Goal: Task Accomplishment & Management: Manage account settings

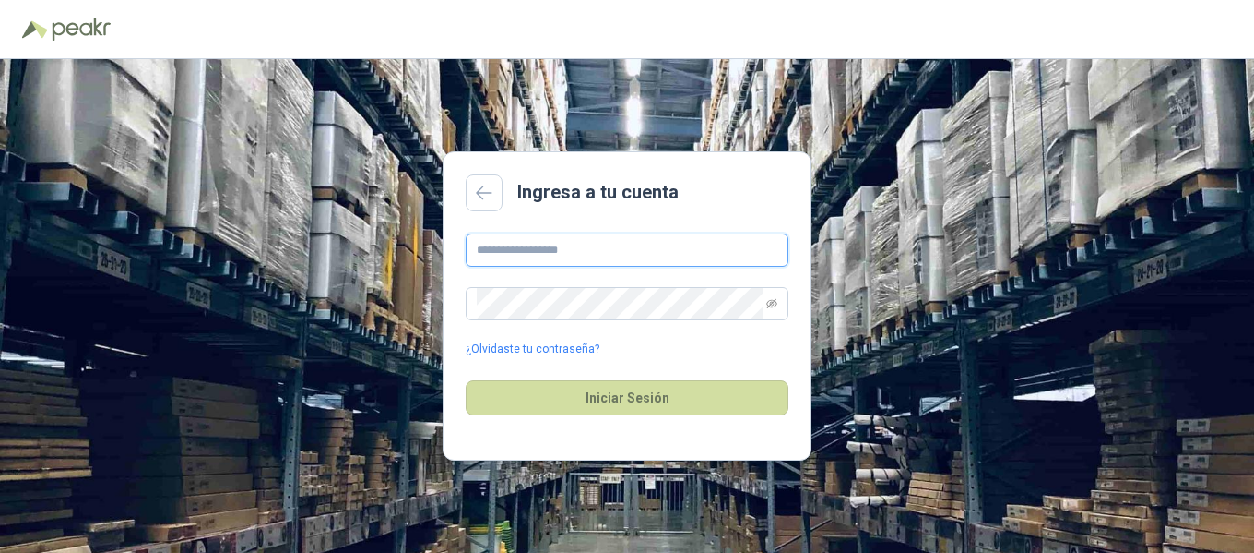
click at [590, 254] on input "text" at bounding box center [627, 249] width 323 height 33
type input "**********"
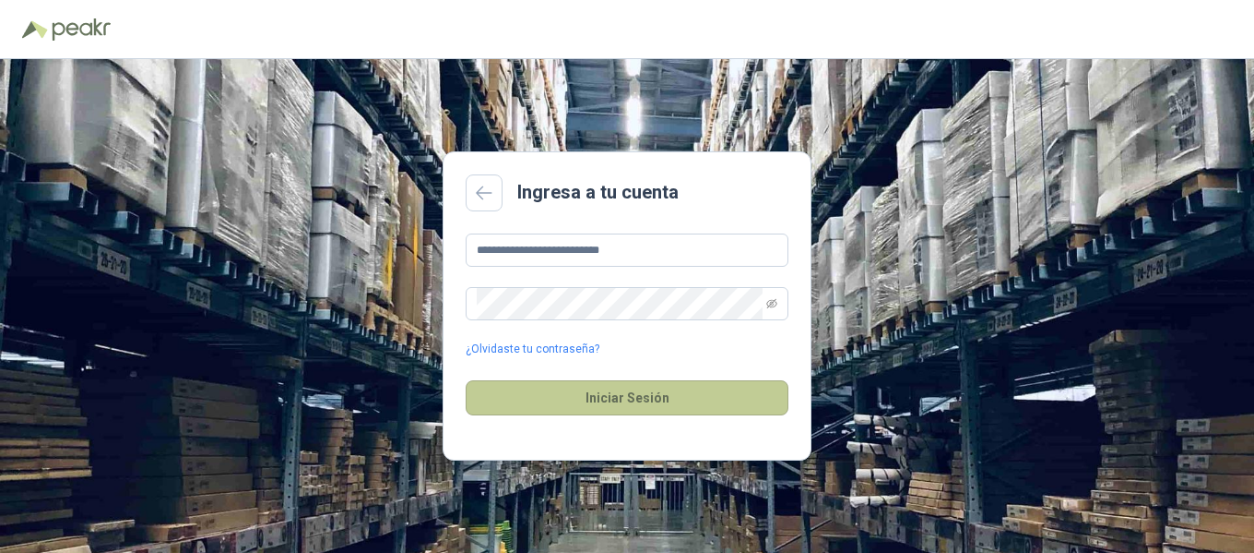
click at [643, 408] on button "Iniciar Sesión" at bounding box center [627, 397] width 323 height 35
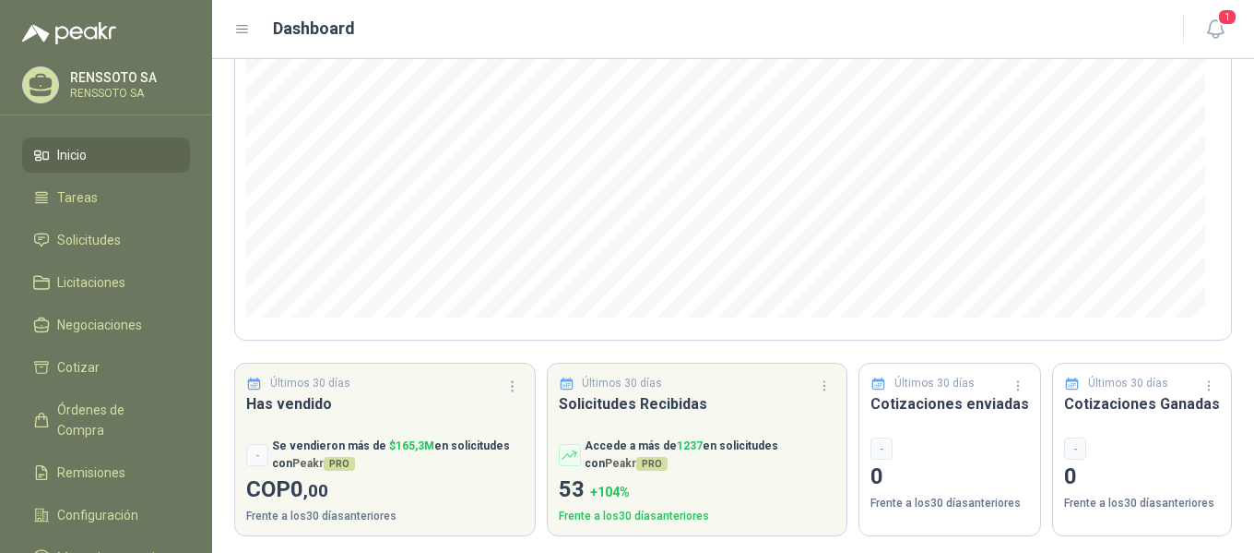
scroll to position [279, 0]
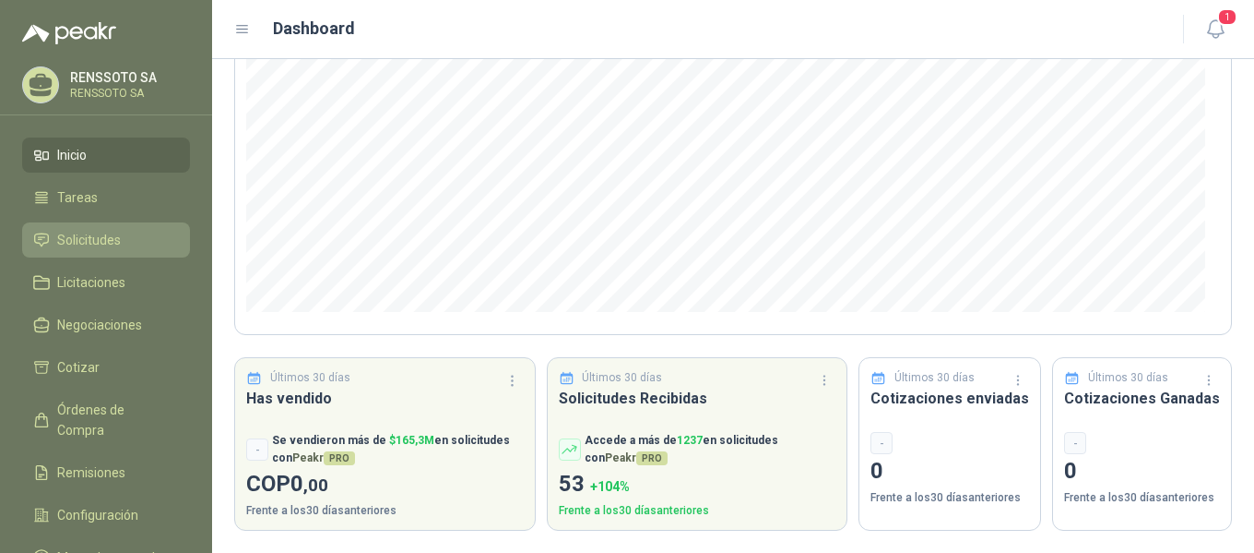
click at [105, 237] on span "Solicitudes" at bounding box center [89, 240] width 64 height 20
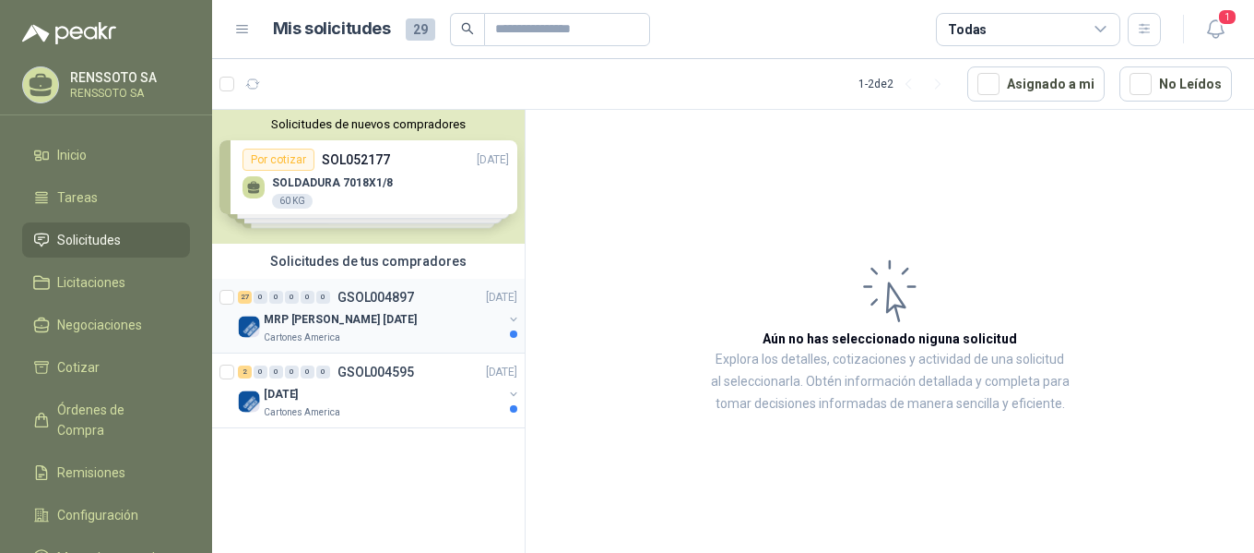
click at [305, 312] on p "MRP [PERSON_NAME] [DATE]" at bounding box center [340, 320] width 153 height 18
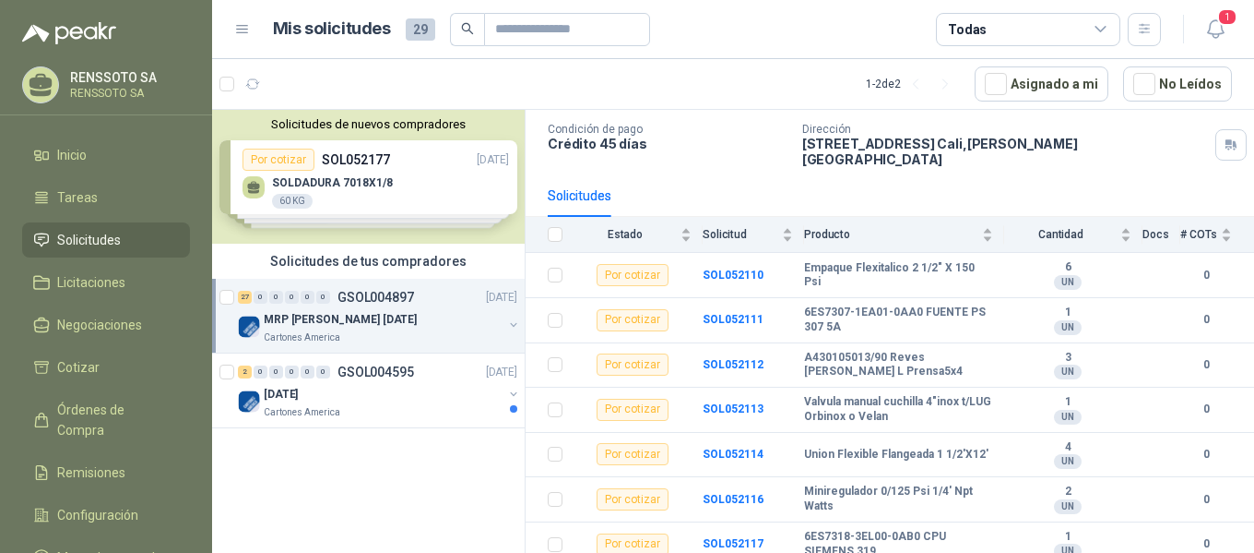
scroll to position [111, 0]
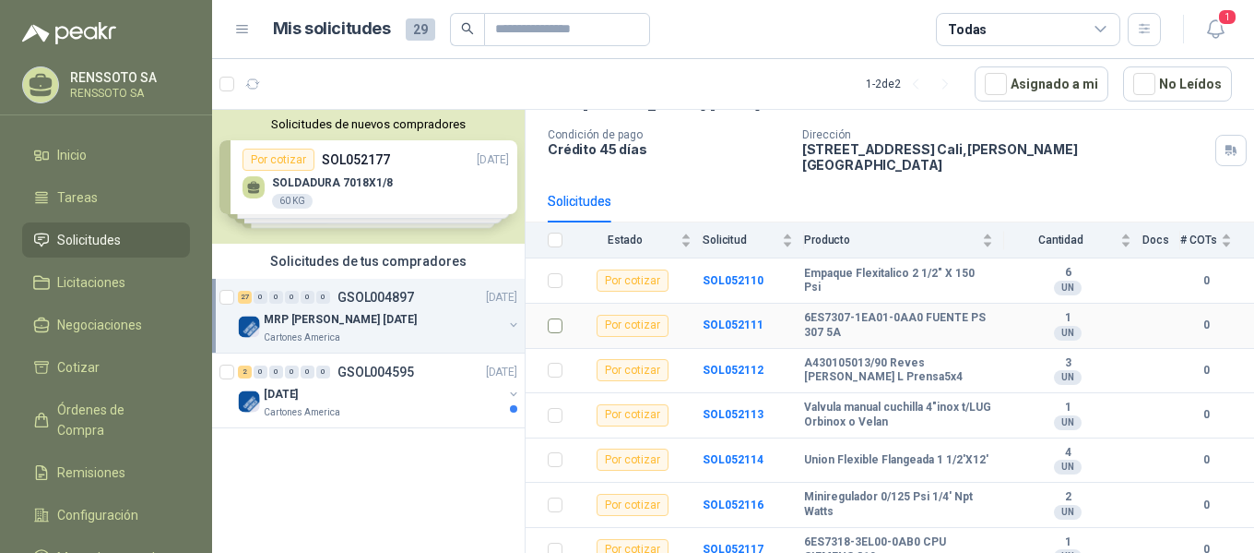
click at [547, 314] on td at bounding box center [550, 325] width 48 height 45
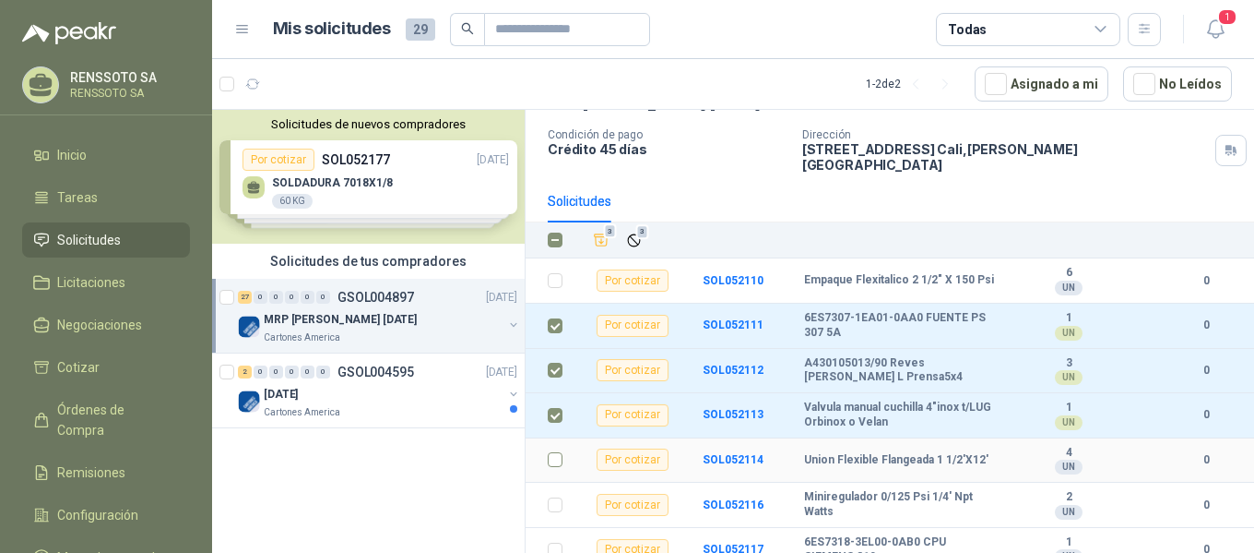
click at [552, 438] on td at bounding box center [550, 460] width 48 height 45
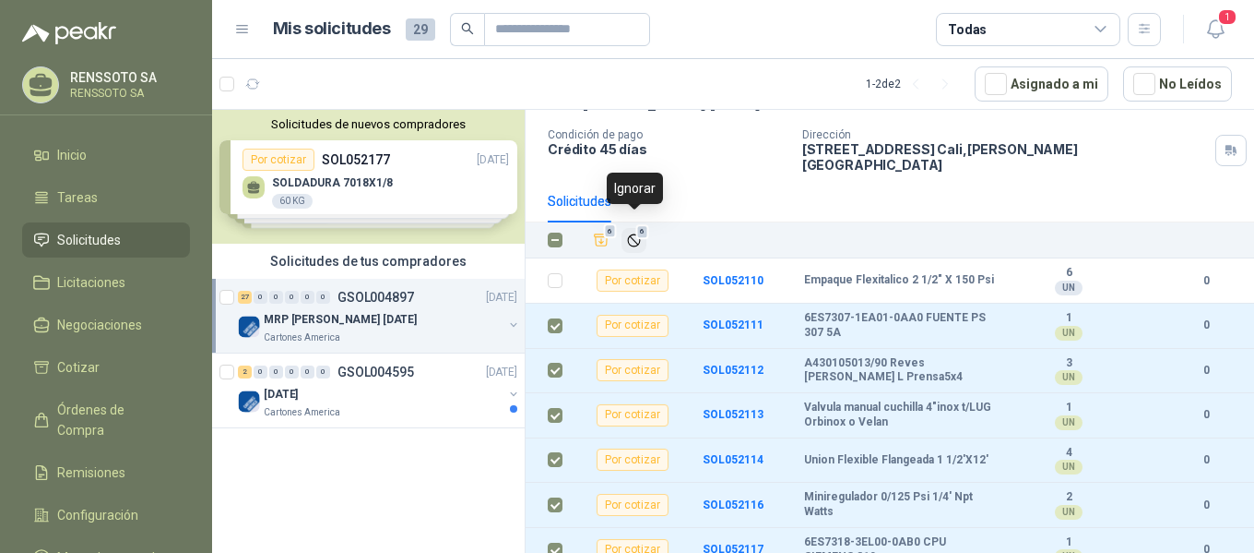
click at [633, 234] on icon "Ignorar" at bounding box center [633, 239] width 11 height 11
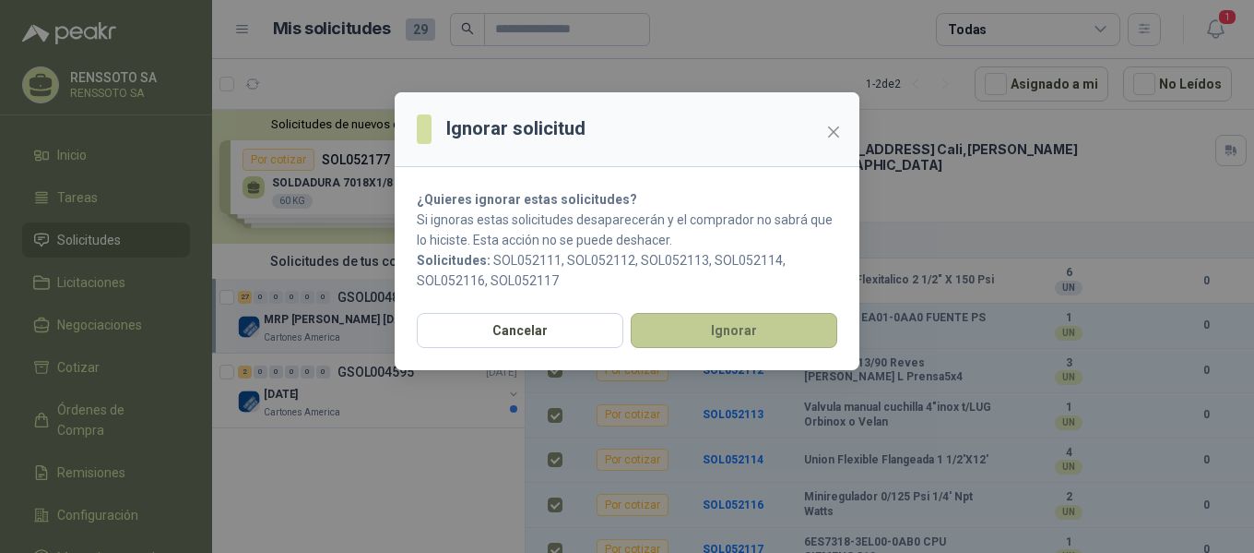
click at [706, 326] on button "Ignorar" at bounding box center [734, 330] width 207 height 35
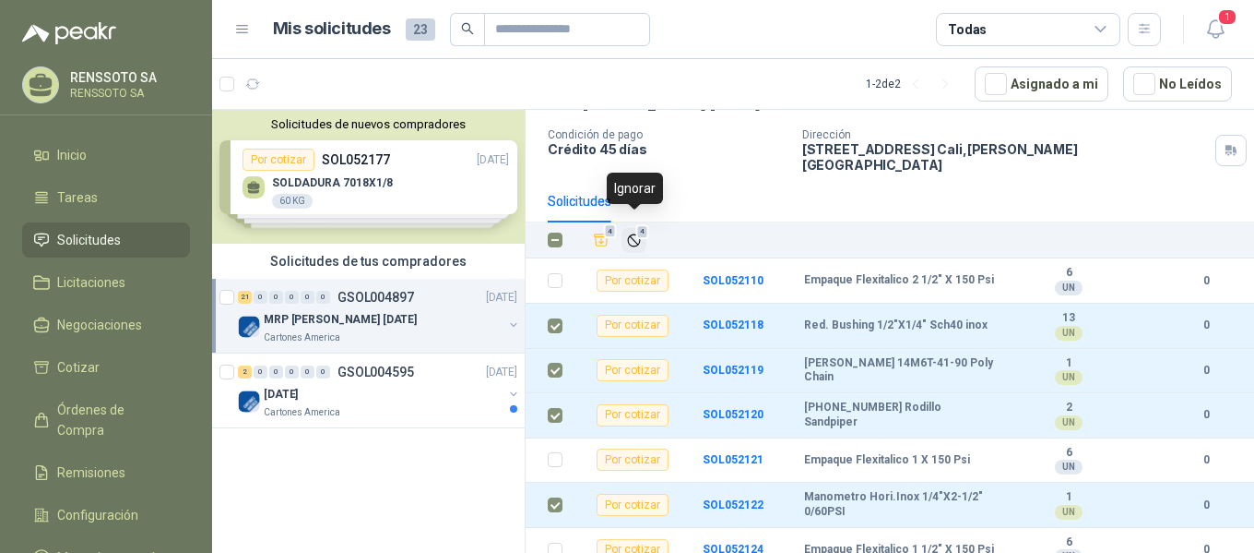
click at [632, 232] on icon "Ignorar" at bounding box center [634, 240] width 16 height 16
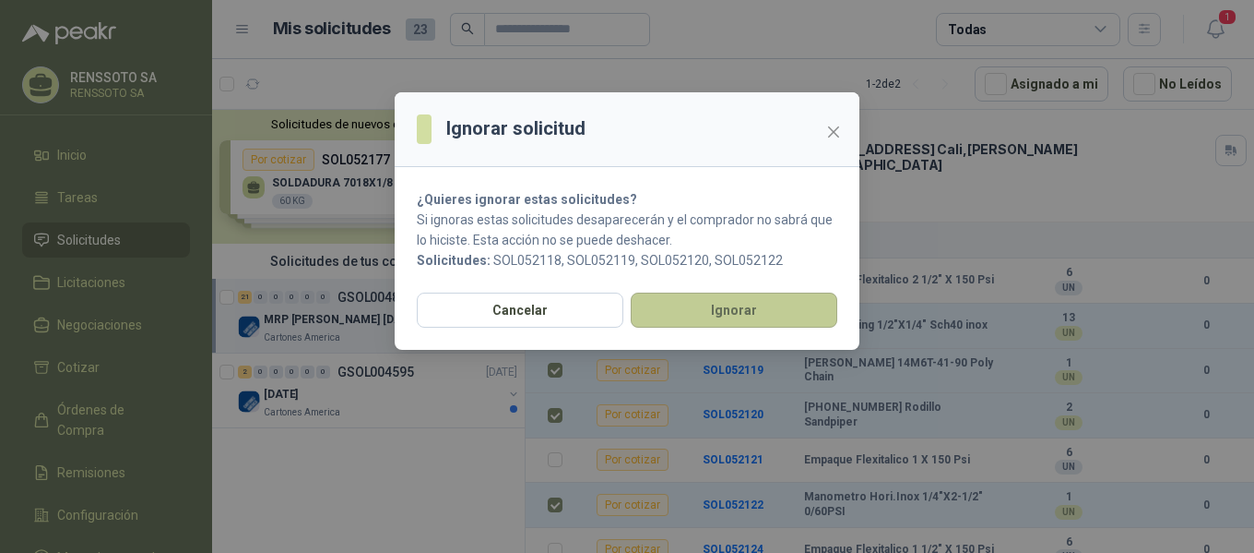
click at [704, 312] on button "Ignorar" at bounding box center [734, 309] width 207 height 35
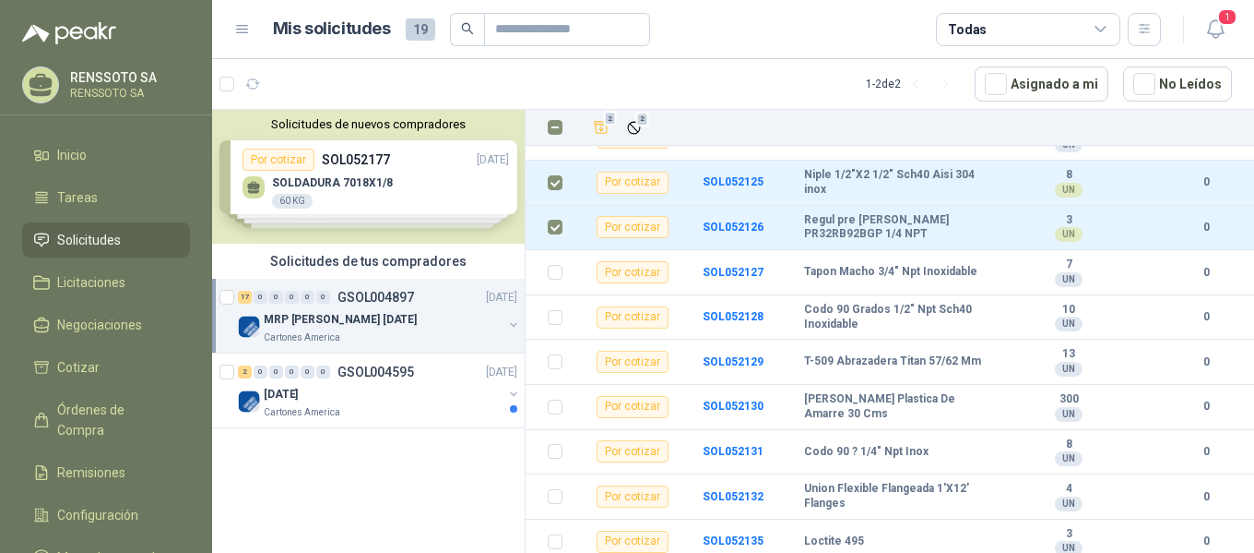
scroll to position [348, 0]
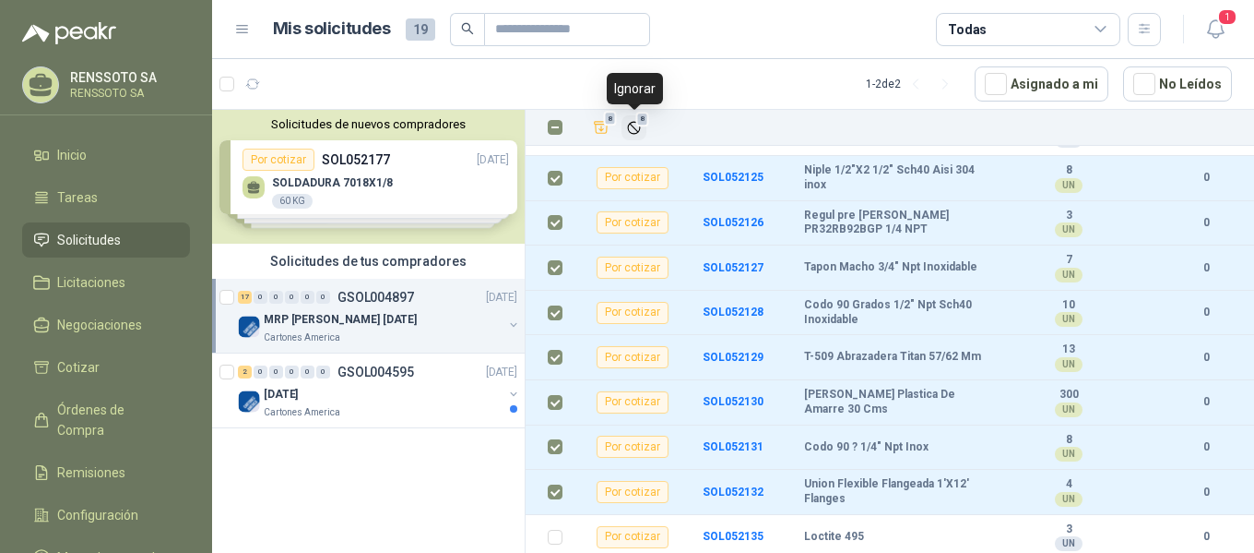
click at [634, 126] on icon "Ignorar" at bounding box center [633, 127] width 11 height 11
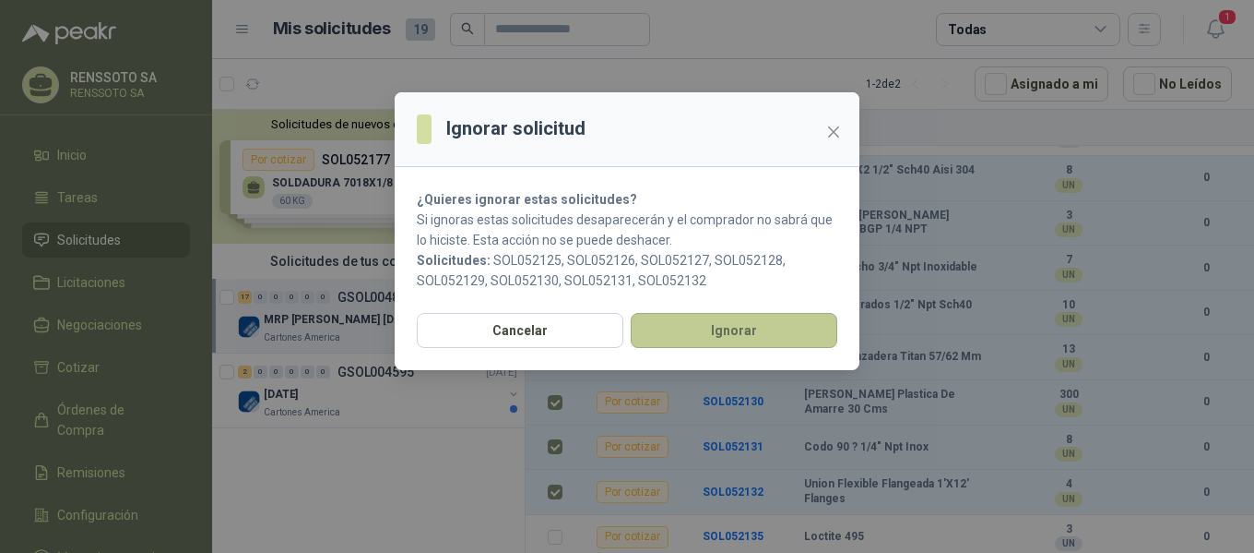
click at [752, 330] on button "Ignorar" at bounding box center [734, 330] width 207 height 35
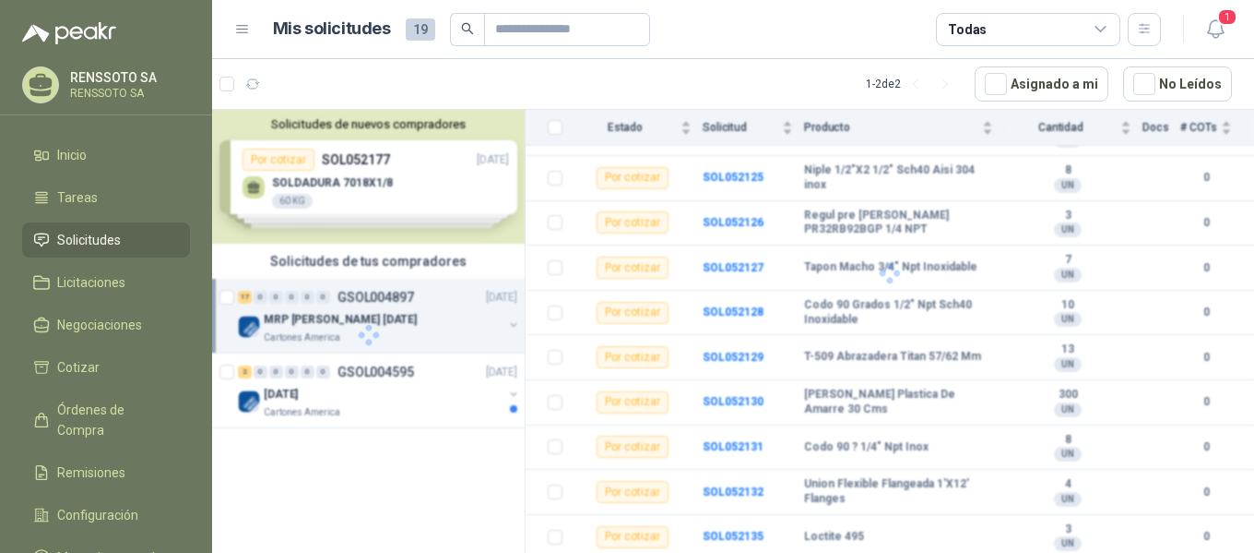
scroll to position [201, 0]
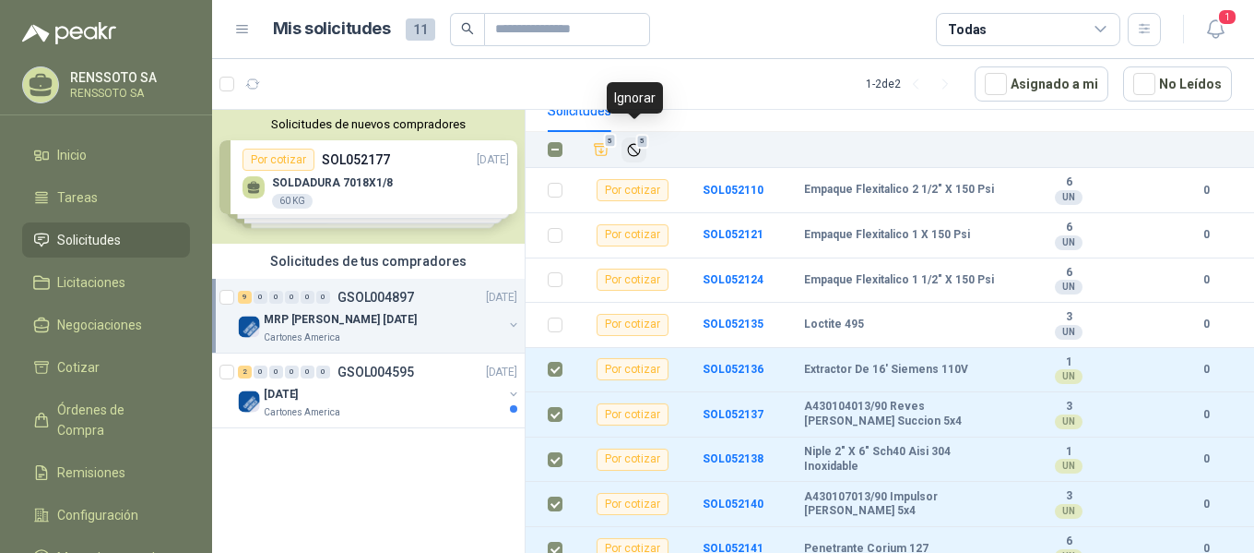
click at [639, 134] on span "5" at bounding box center [642, 141] width 13 height 15
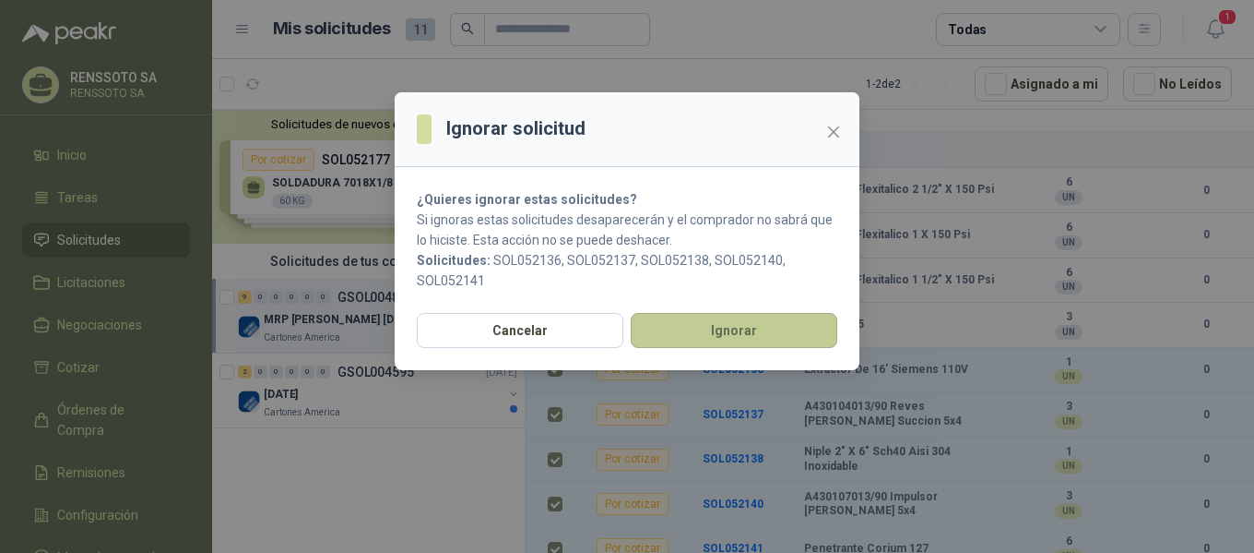
click at [719, 334] on button "Ignorar" at bounding box center [734, 330] width 207 height 35
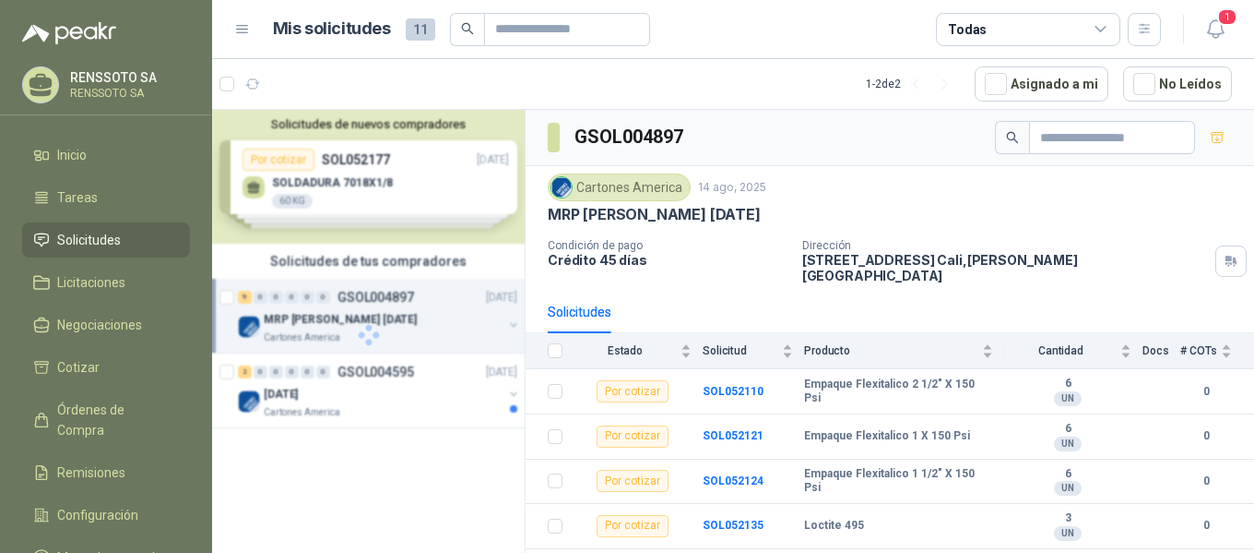
scroll to position [0, 0]
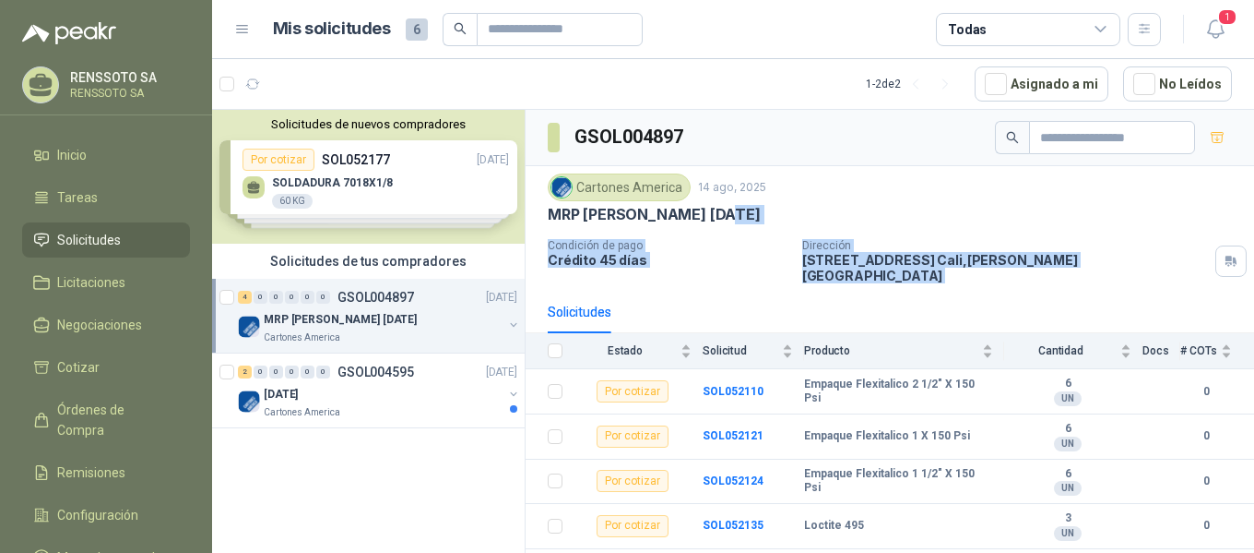
drag, startPoint x: 1254, startPoint y: 228, endPoint x: 1254, endPoint y: 264, distance: 36.0
click at [1254, 264] on div "Cartones America [DATE] MRP MOLINO [DATE] Condición de pago Crédito 45 días Dir…" at bounding box center [890, 228] width 729 height 125
click at [720, 518] on b "SOL052135" at bounding box center [733, 524] width 61 height 13
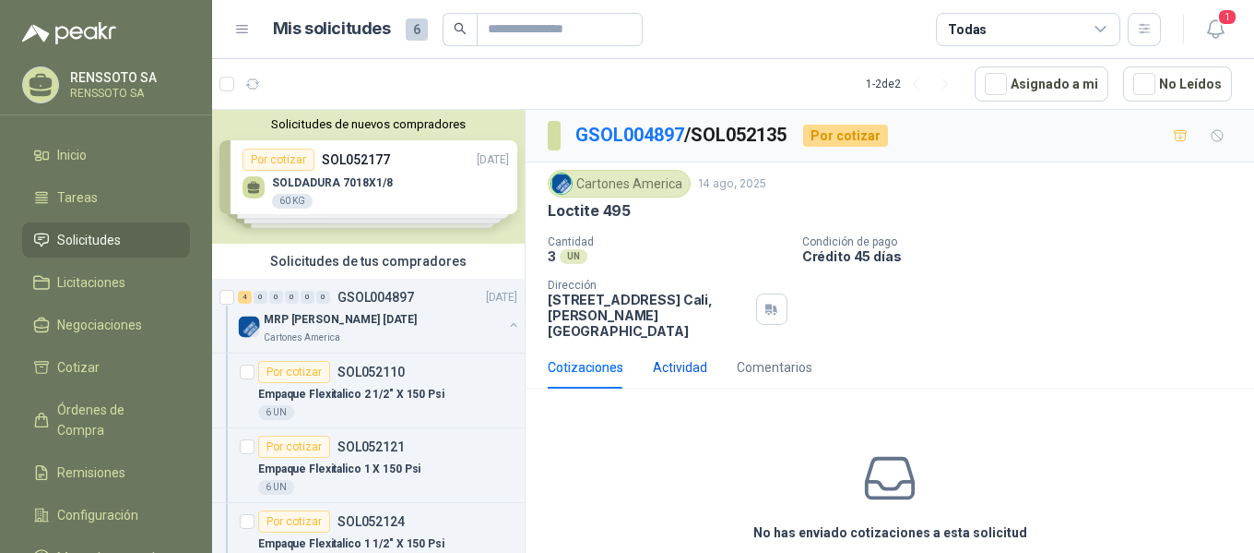
click at [695, 357] on div "Actividad" at bounding box center [680, 367] width 54 height 20
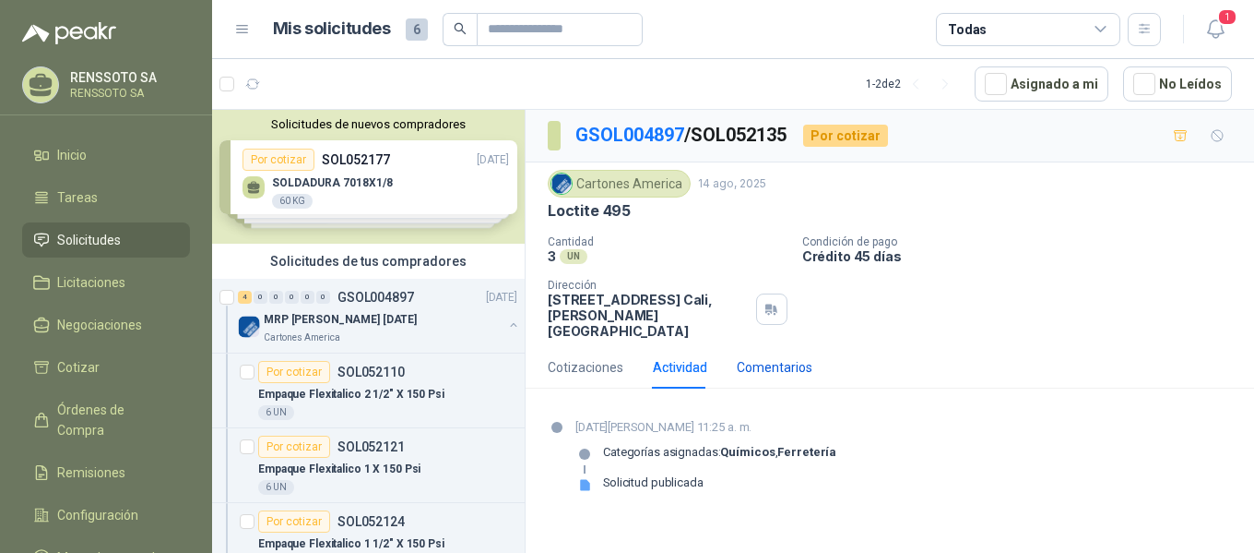
click at [781, 357] on div "Comentarios" at bounding box center [775, 367] width 76 height 20
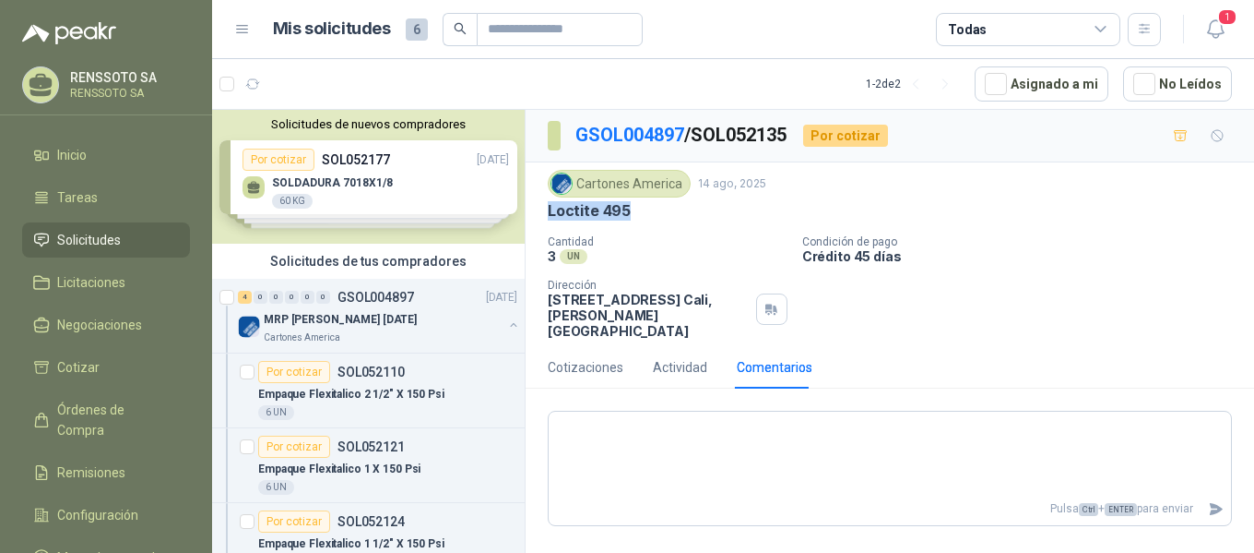
drag, startPoint x: 631, startPoint y: 210, endPoint x: 548, endPoint y: 218, distance: 83.3
click at [548, 218] on div "Loctite 495" at bounding box center [890, 210] width 684 height 19
copy p "Loctite 495"
click at [933, 346] on div "Cotizaciones Actividad Comentarios" at bounding box center [890, 367] width 684 height 42
click at [614, 357] on div "Cotizaciones" at bounding box center [586, 367] width 76 height 20
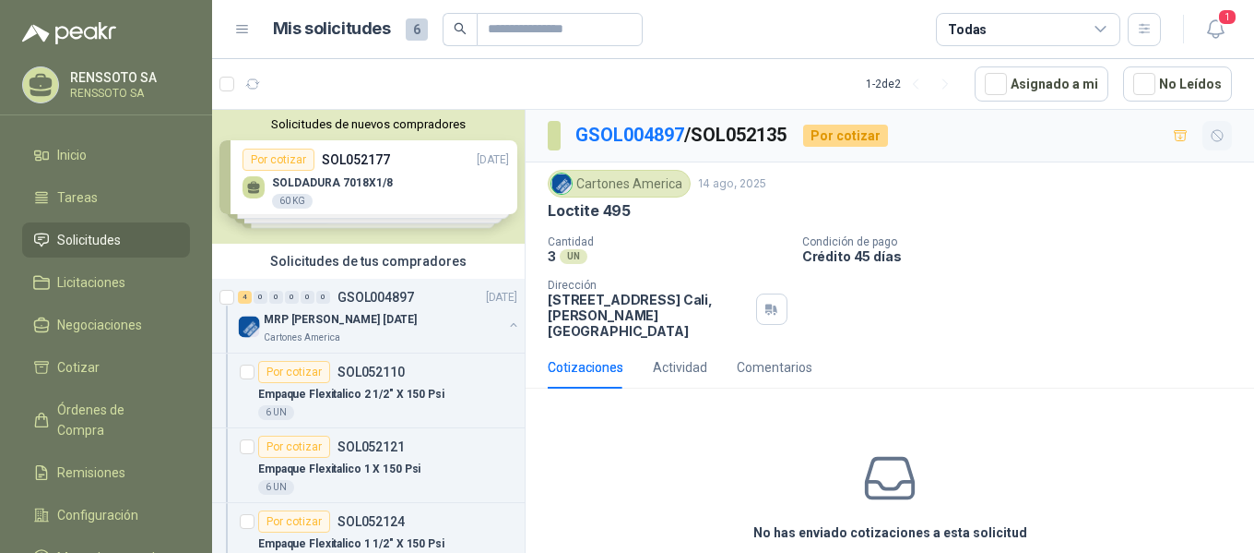
click at [1210, 138] on icon "button" at bounding box center [1218, 136] width 16 height 16
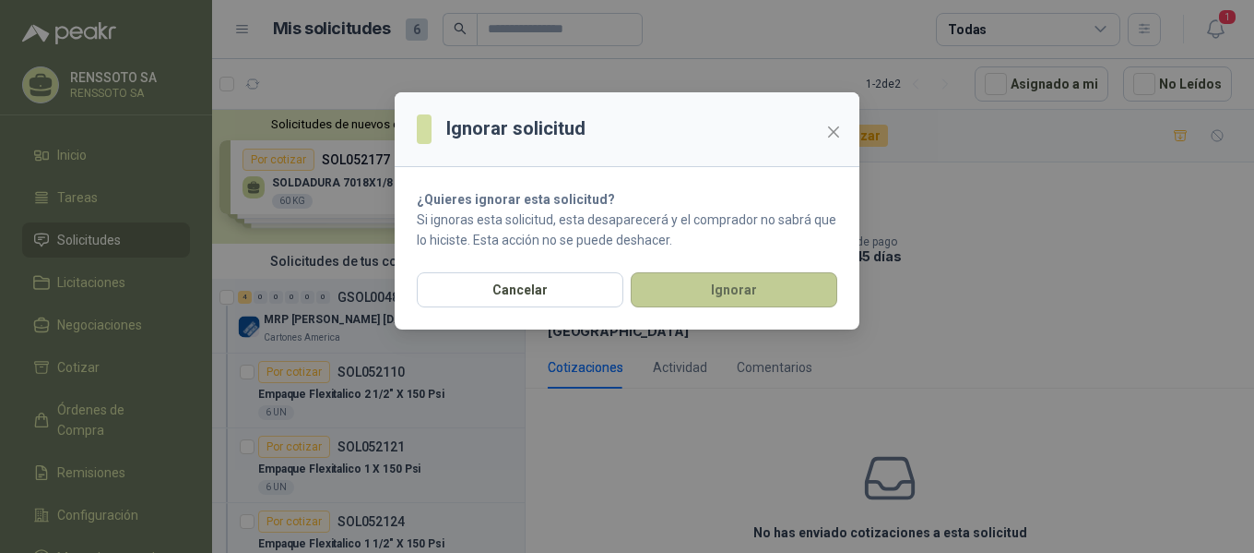
click at [736, 292] on button "Ignorar" at bounding box center [734, 289] width 207 height 35
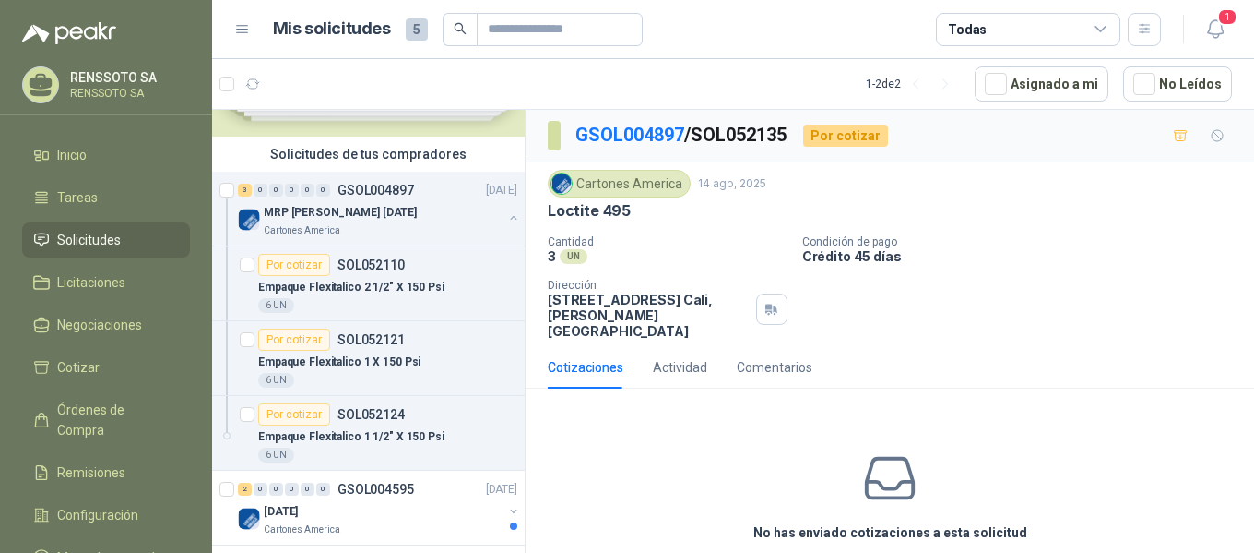
scroll to position [119, 0]
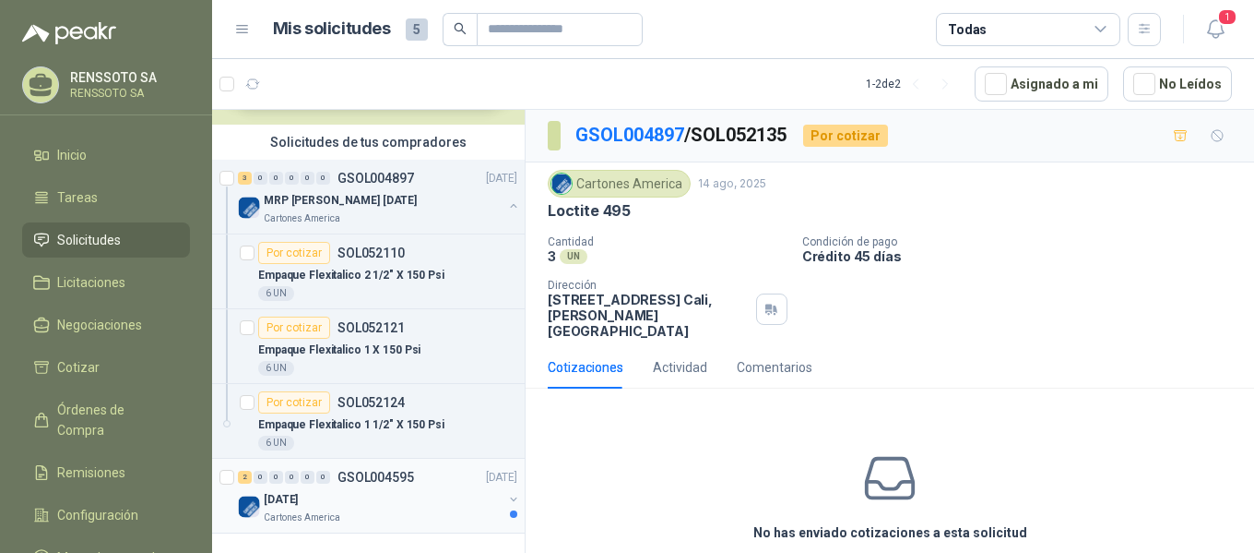
click at [298, 499] on p "[DATE]" at bounding box center [281, 500] width 34 height 18
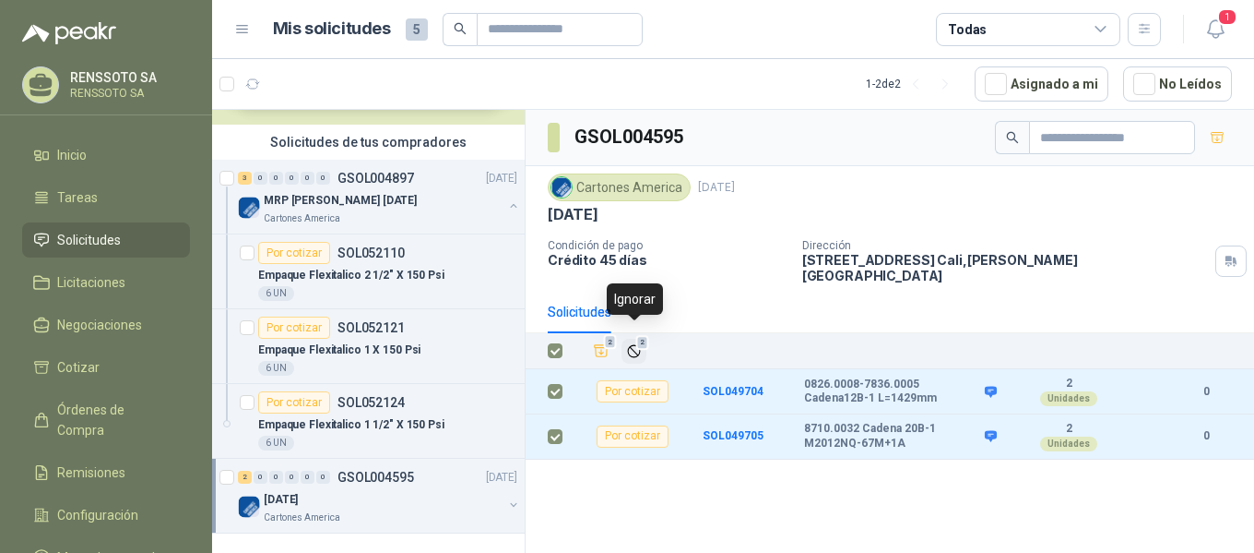
click at [637, 335] on span "2" at bounding box center [642, 342] width 13 height 15
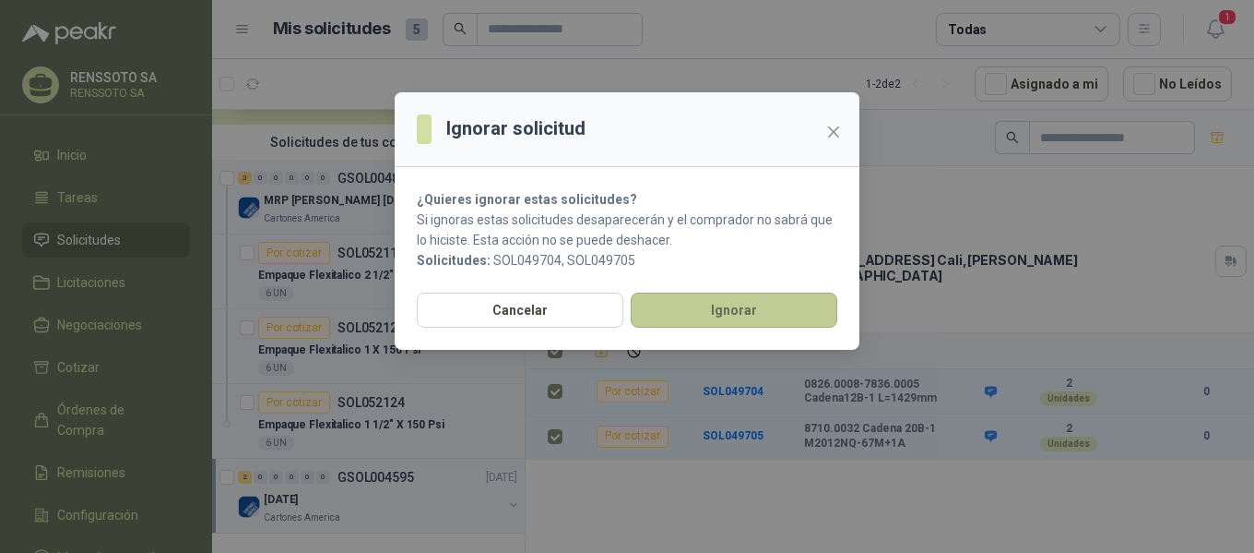
click at [683, 314] on button "Ignorar" at bounding box center [734, 309] width 207 height 35
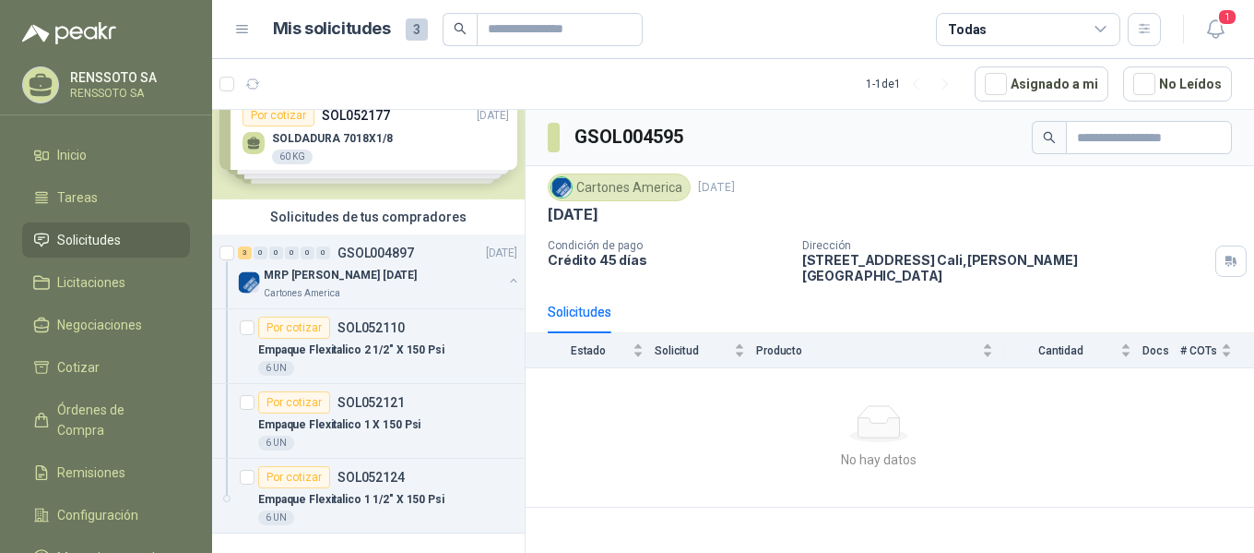
scroll to position [44, 0]
click at [314, 269] on p "MRP [PERSON_NAME] [DATE]" at bounding box center [340, 276] width 153 height 18
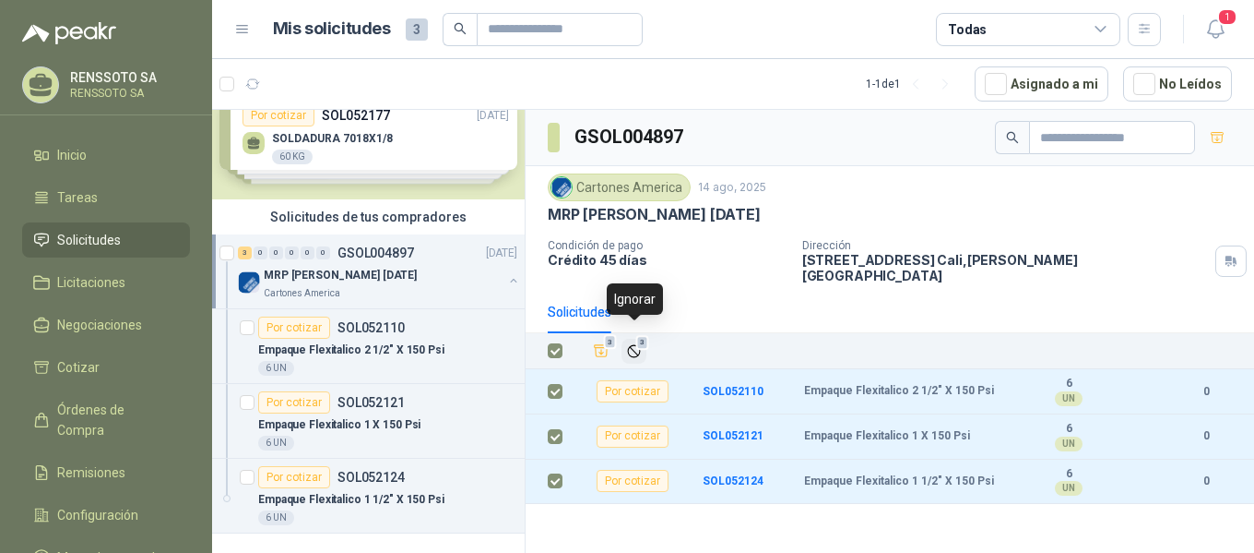
click at [638, 343] on icon "Ignorar" at bounding box center [634, 351] width 16 height 16
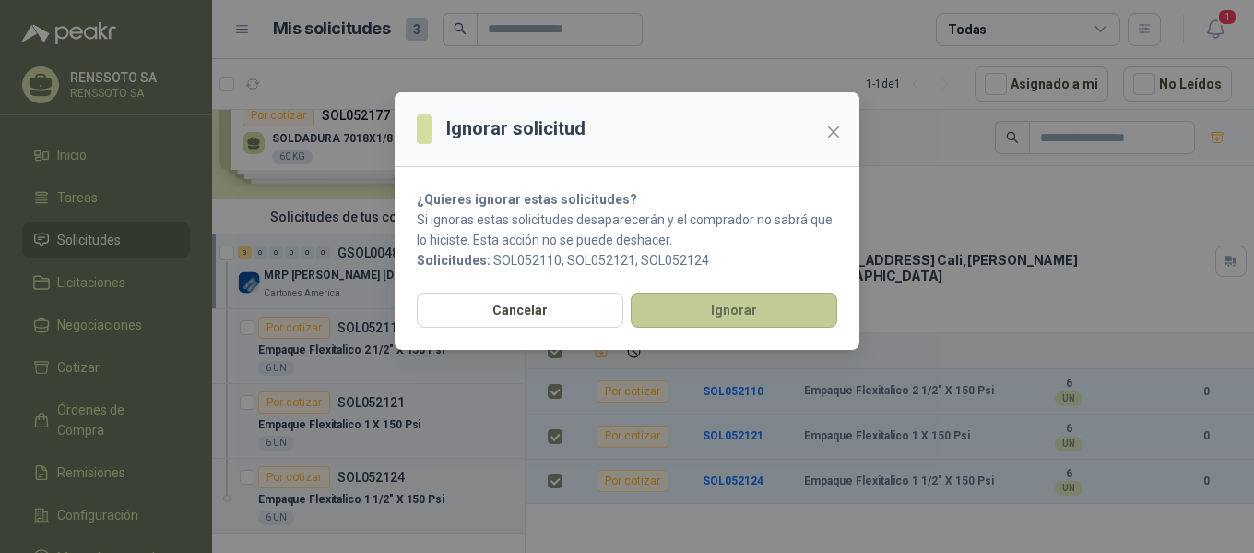
click at [713, 314] on button "Ignorar" at bounding box center [734, 309] width 207 height 35
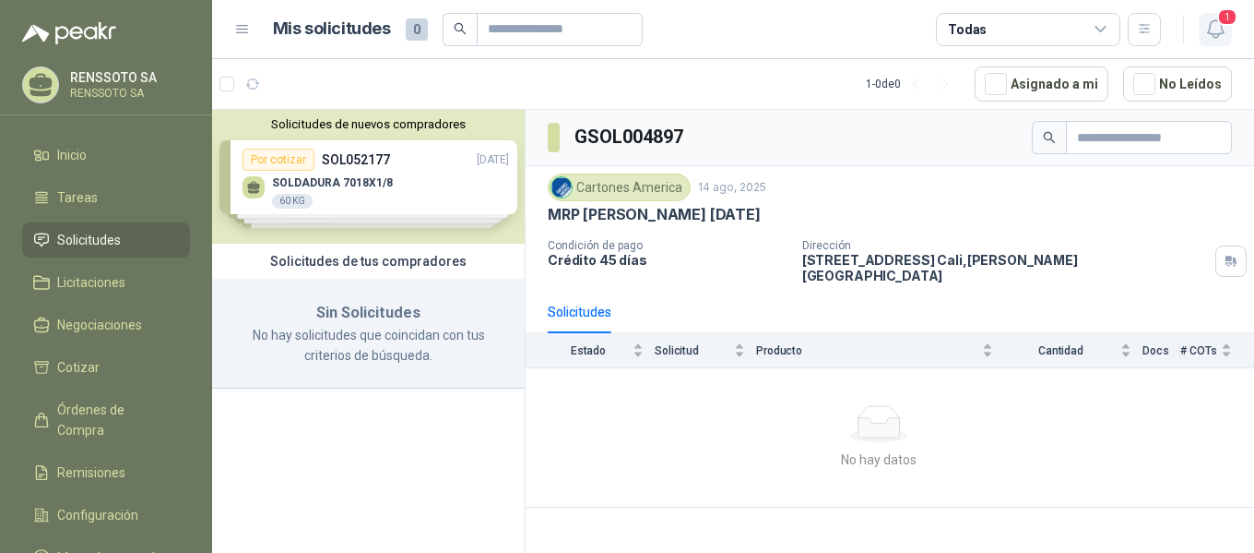
click at [1221, 19] on span "1" at bounding box center [1228, 17] width 20 height 18
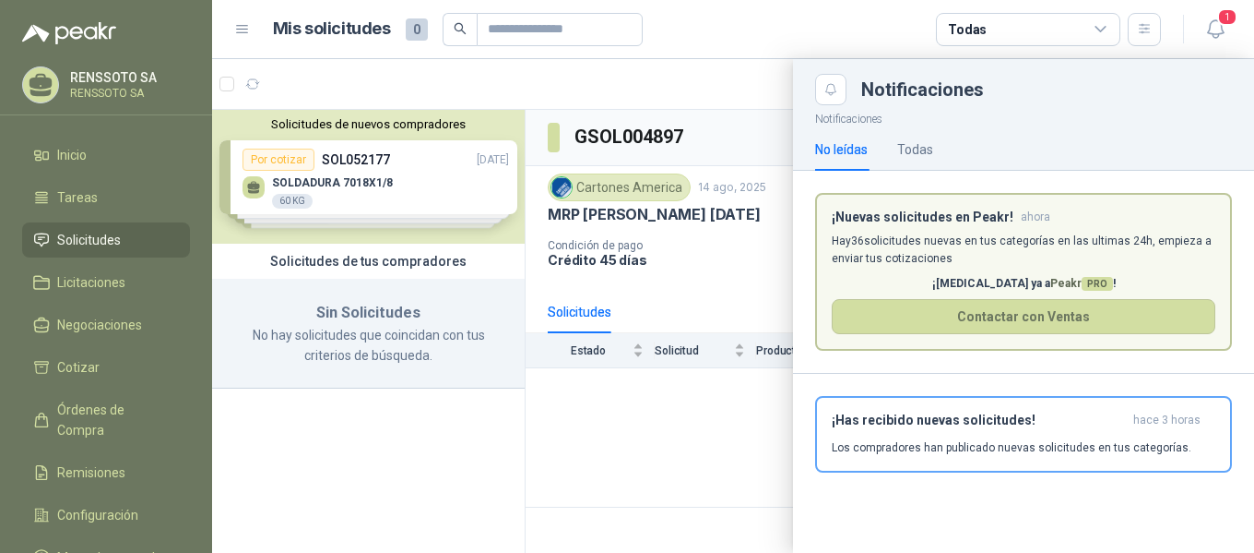
click at [934, 232] on p "Hay 36 solicitudes nuevas en tus categorías en las ultimas 24h, empieza a envia…" at bounding box center [1024, 249] width 384 height 35
click at [1221, 10] on span "1" at bounding box center [1228, 17] width 20 height 18
